Goal: Find specific page/section

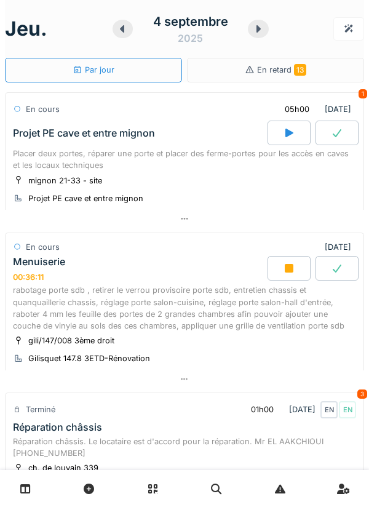
scroll to position [162, 0]
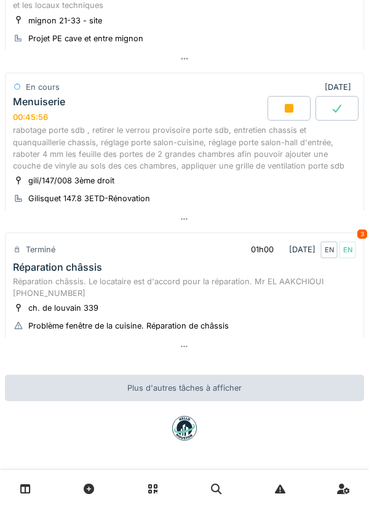
click at [186, 216] on icon at bounding box center [185, 219] width 10 height 8
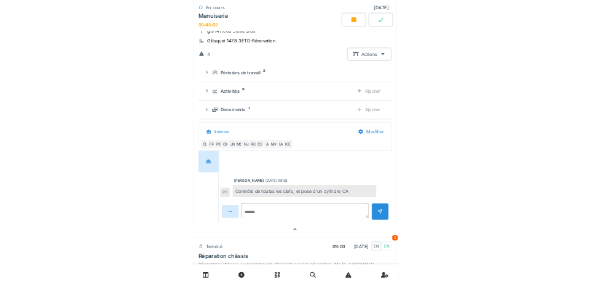
scroll to position [0, 0]
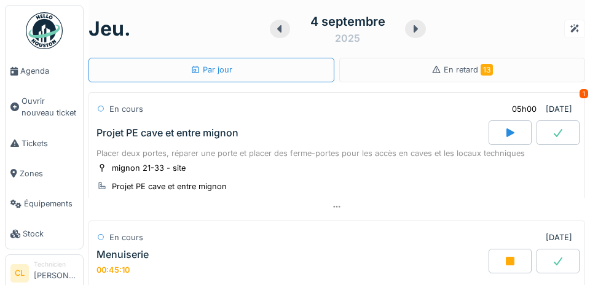
click at [31, 74] on span "Agenda" at bounding box center [49, 71] width 58 height 12
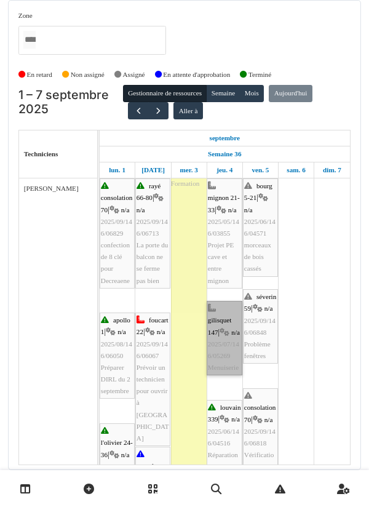
click at [221, 340] on link "gilisquet 147 | n/a 2025/07/146/05269 Menuiserie" at bounding box center [225, 338] width 36 height 74
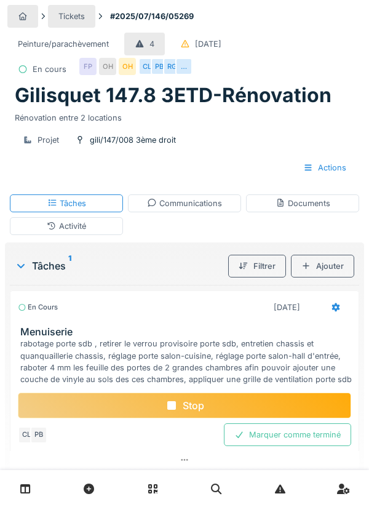
click at [196, 405] on div "Stop" at bounding box center [184, 405] width 333 height 26
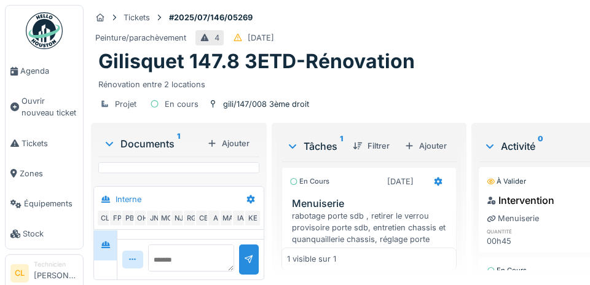
scroll to position [73, 0]
